Goal: Complete application form

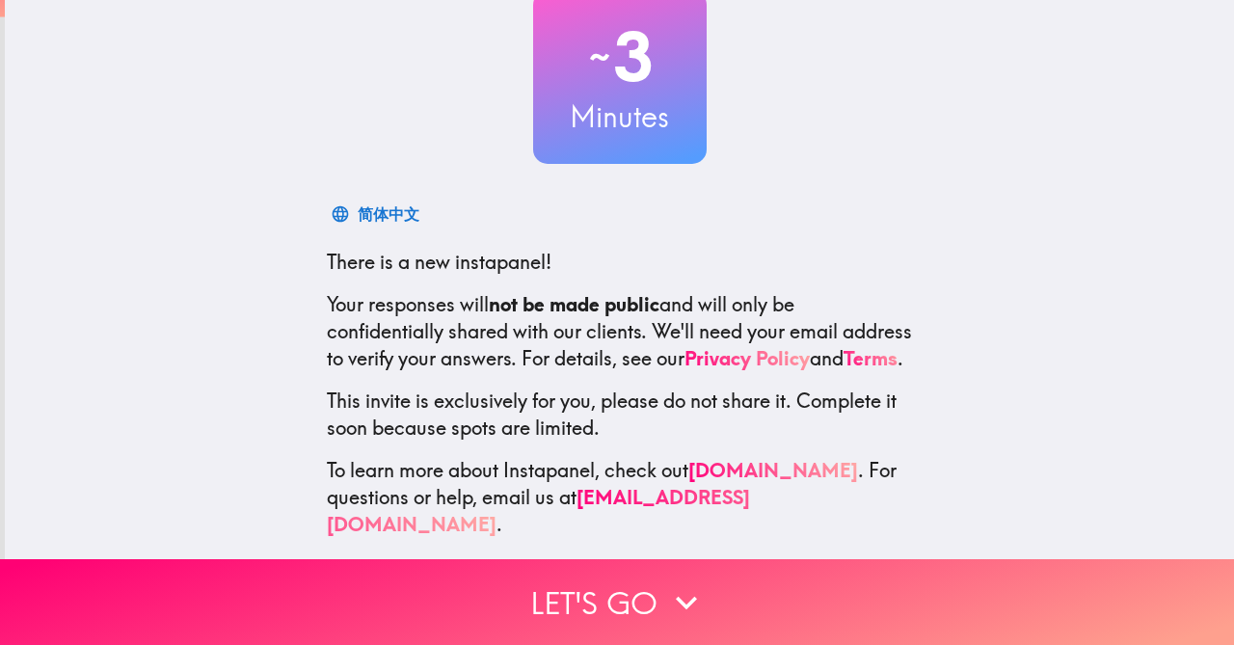
scroll to position [158, 0]
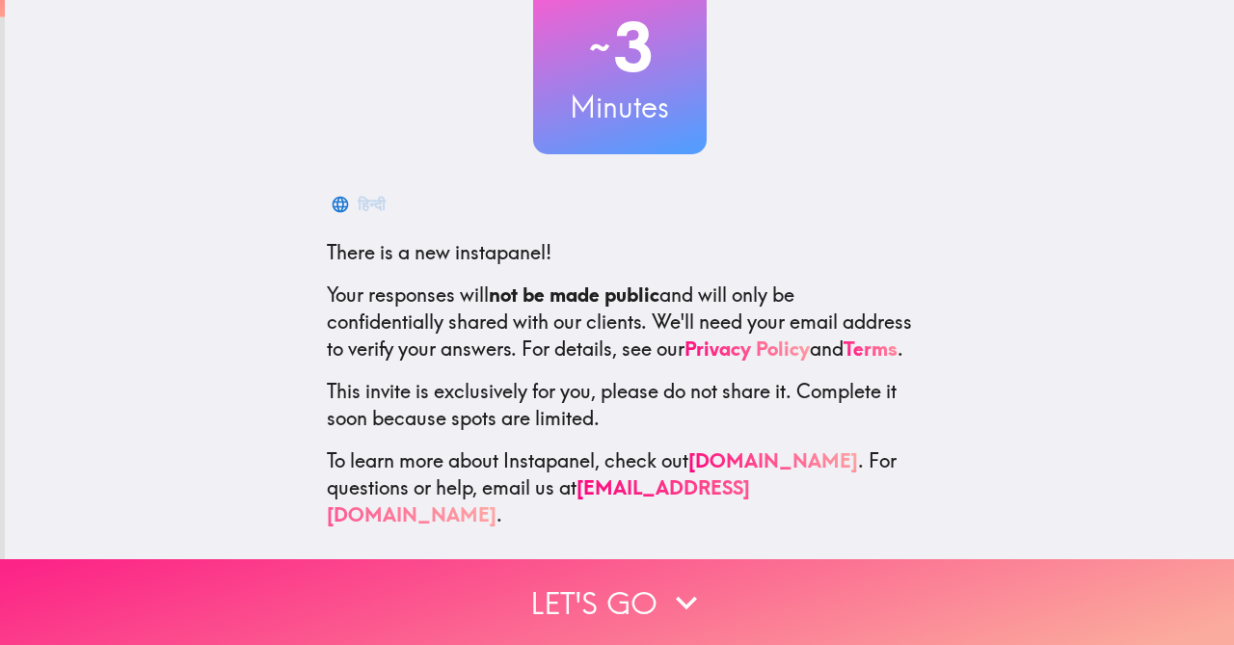
click at [665, 581] on icon "button" at bounding box center [686, 602] width 42 height 42
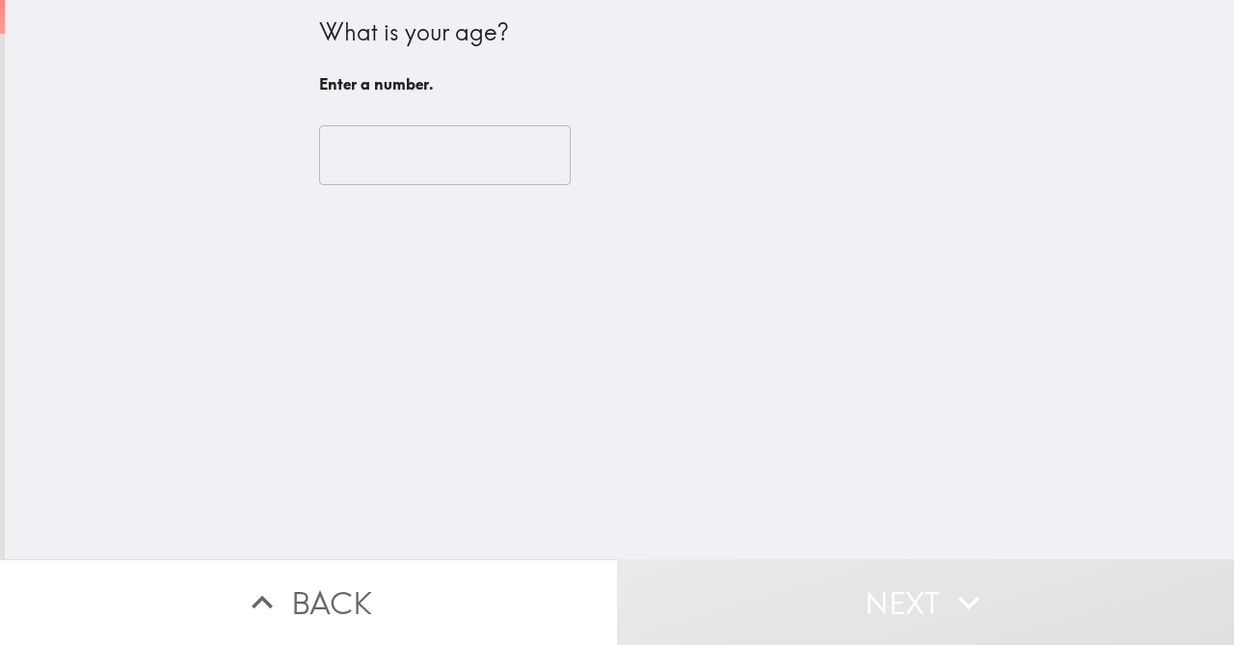
click at [376, 150] on input "number" at bounding box center [445, 155] width 252 height 60
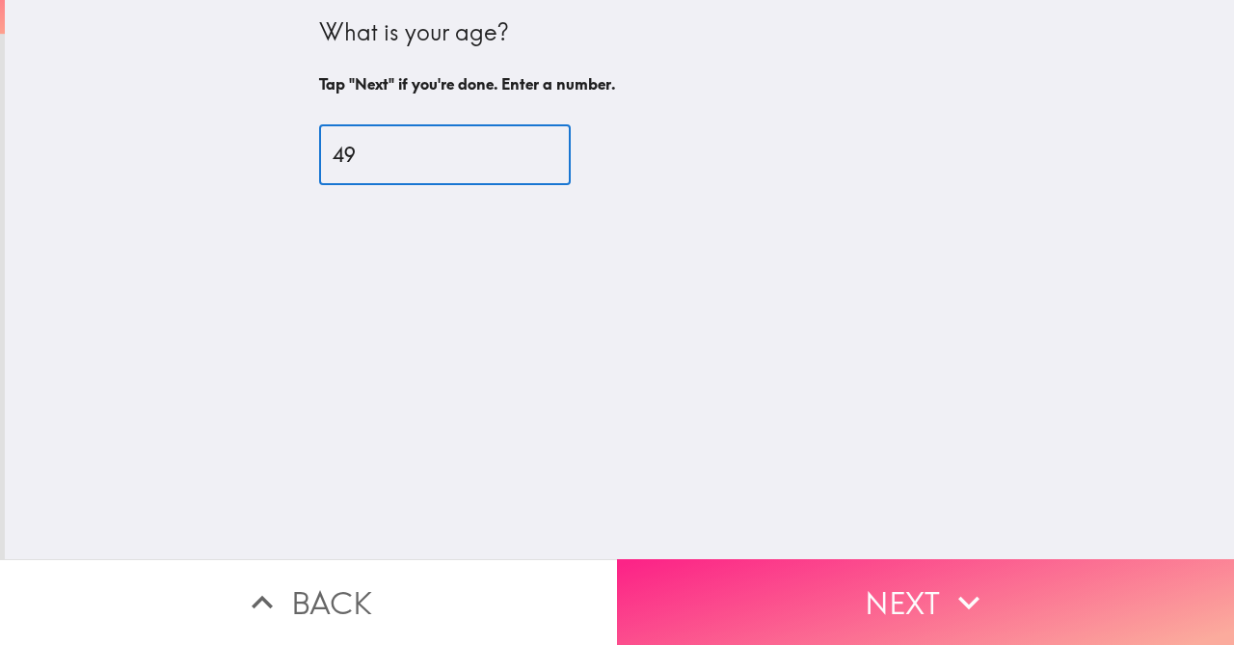
type input "49"
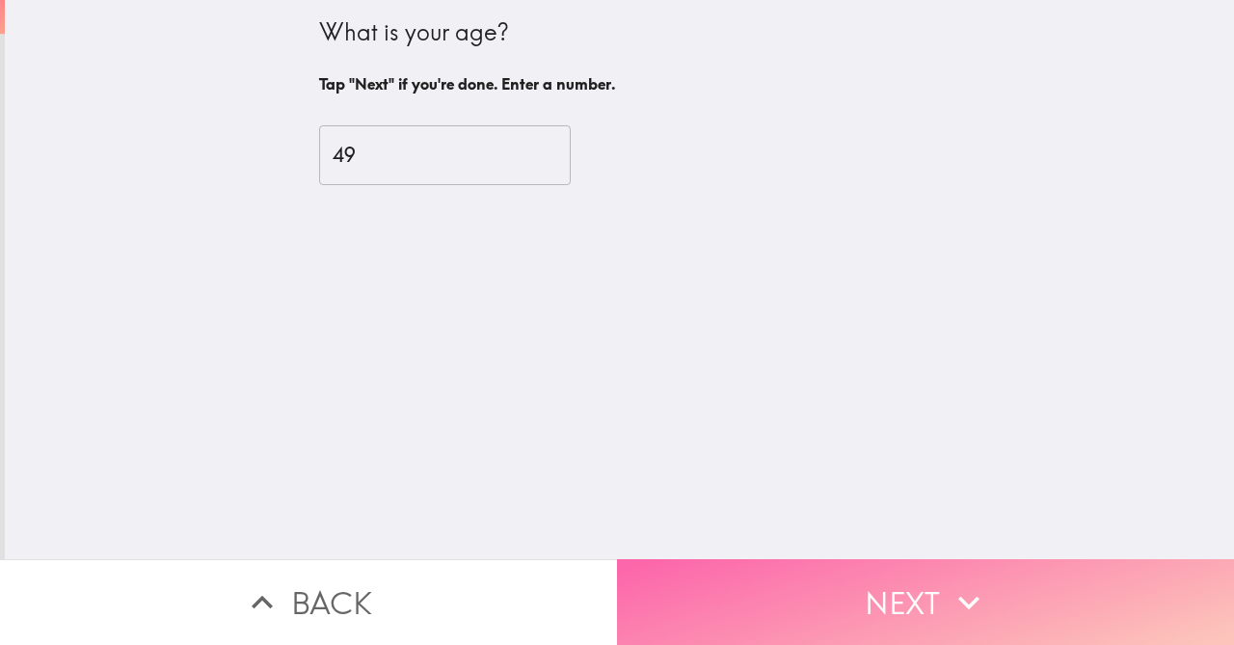
click at [901, 610] on button "Next" at bounding box center [925, 602] width 617 height 86
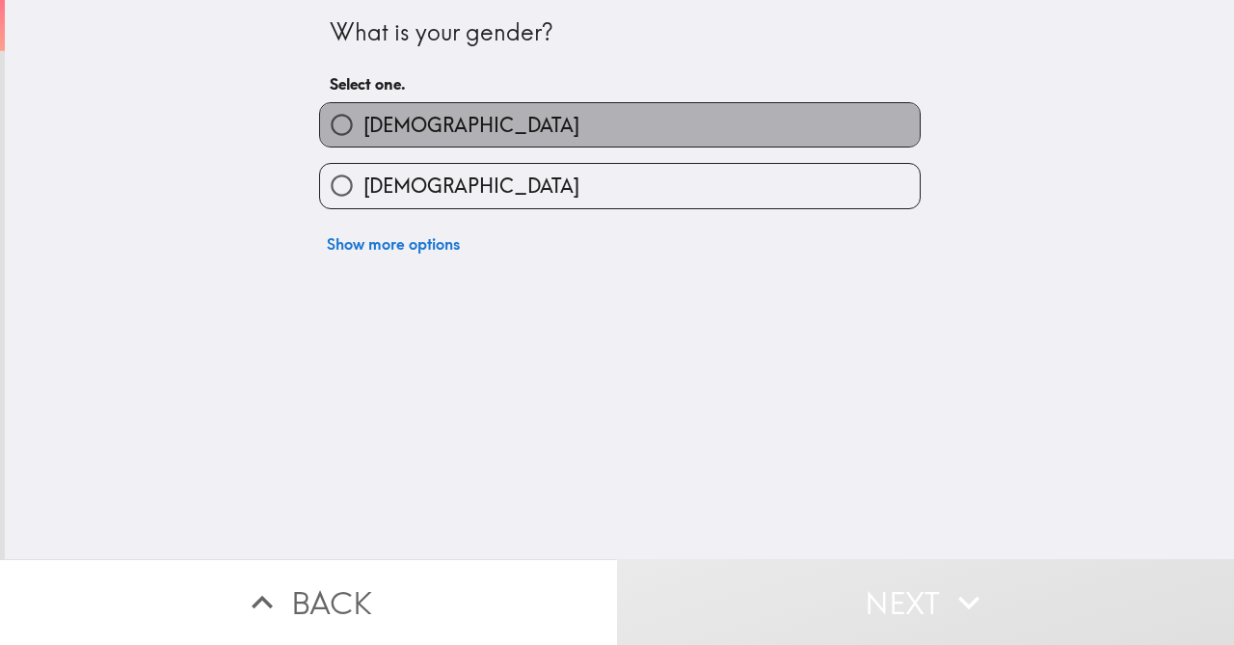
click at [363, 123] on span "[DEMOGRAPHIC_DATA]" at bounding box center [471, 125] width 216 height 27
click at [359, 123] on input "[DEMOGRAPHIC_DATA]" at bounding box center [341, 124] width 43 height 43
radio input "true"
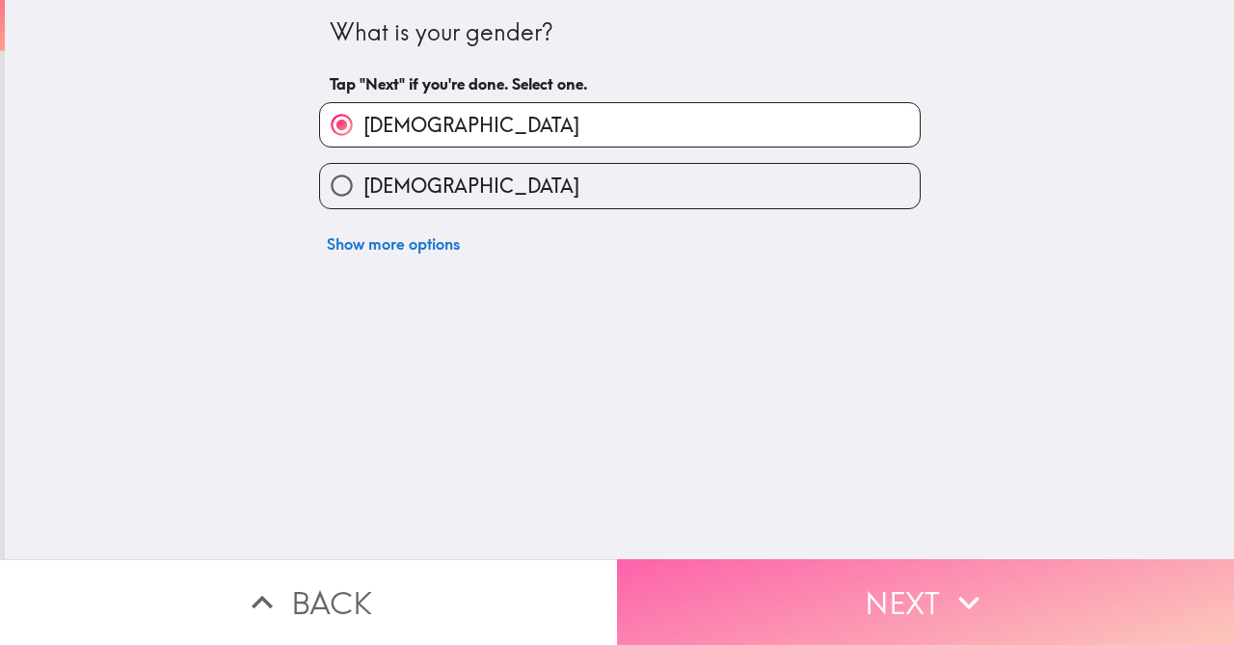
click at [873, 581] on button "Next" at bounding box center [925, 602] width 617 height 86
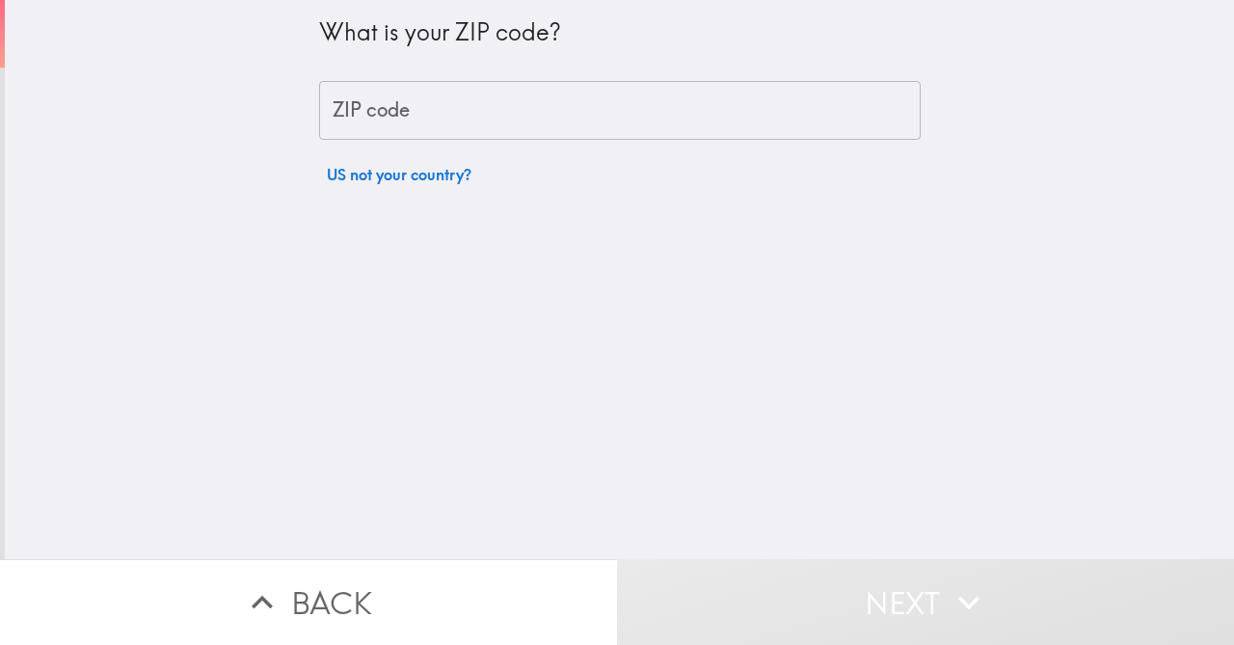
click at [454, 120] on input "ZIP code" at bounding box center [620, 111] width 602 height 60
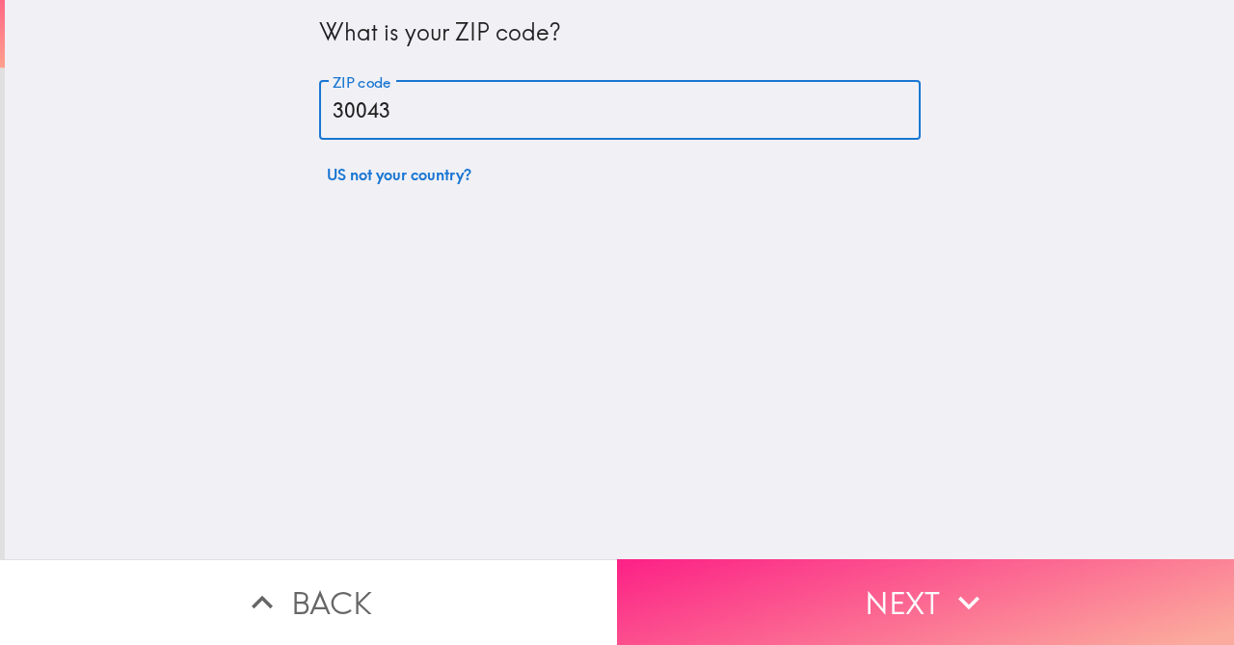
type input "30043"
click at [918, 596] on button "Next" at bounding box center [925, 602] width 617 height 86
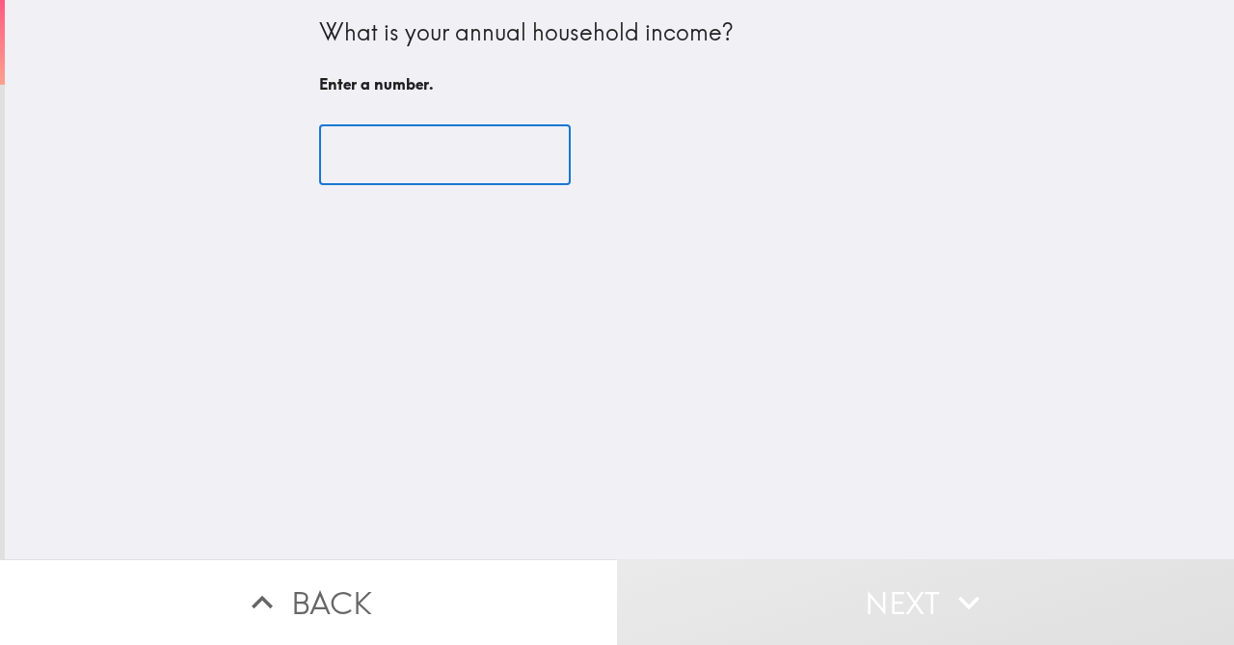
click at [444, 160] on input "number" at bounding box center [445, 155] width 252 height 60
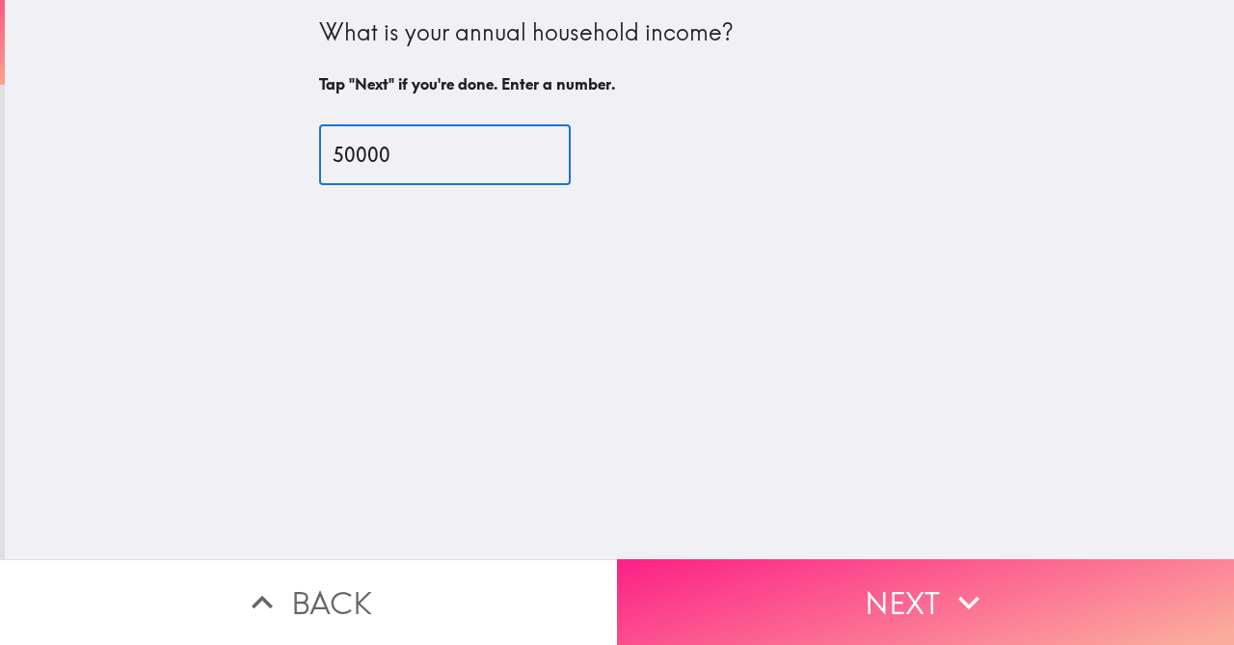
type input "50000"
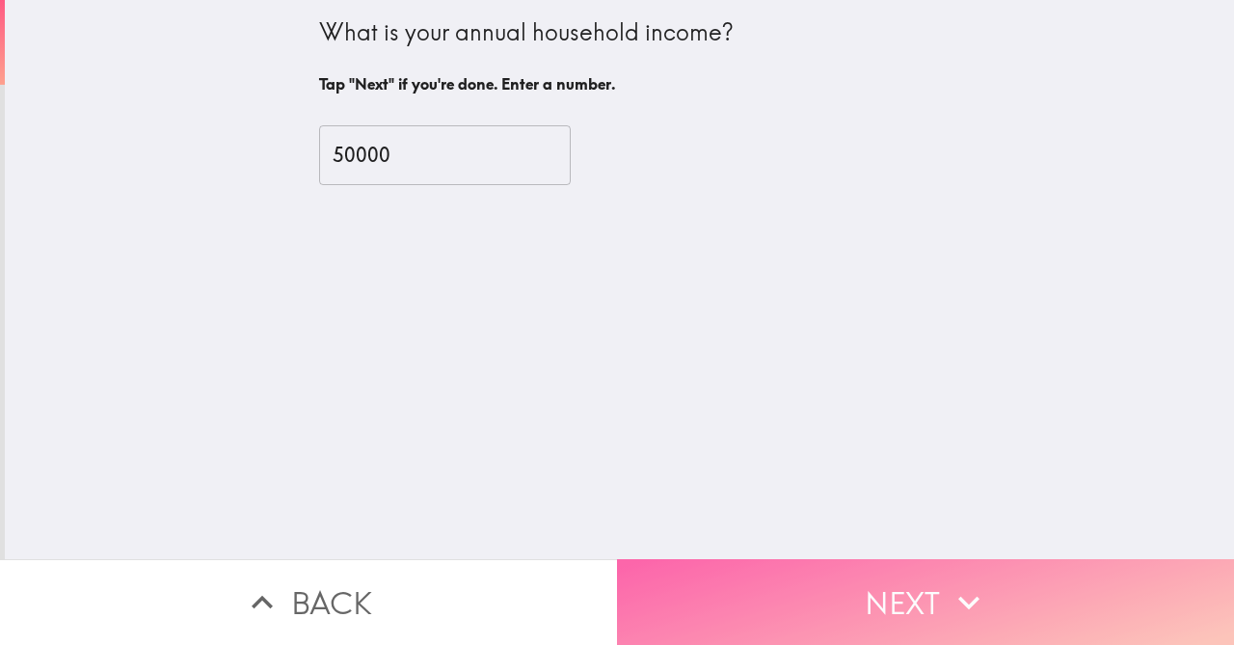
click at [810, 599] on button "Next" at bounding box center [925, 602] width 617 height 86
